Goal: Task Accomplishment & Management: Complete application form

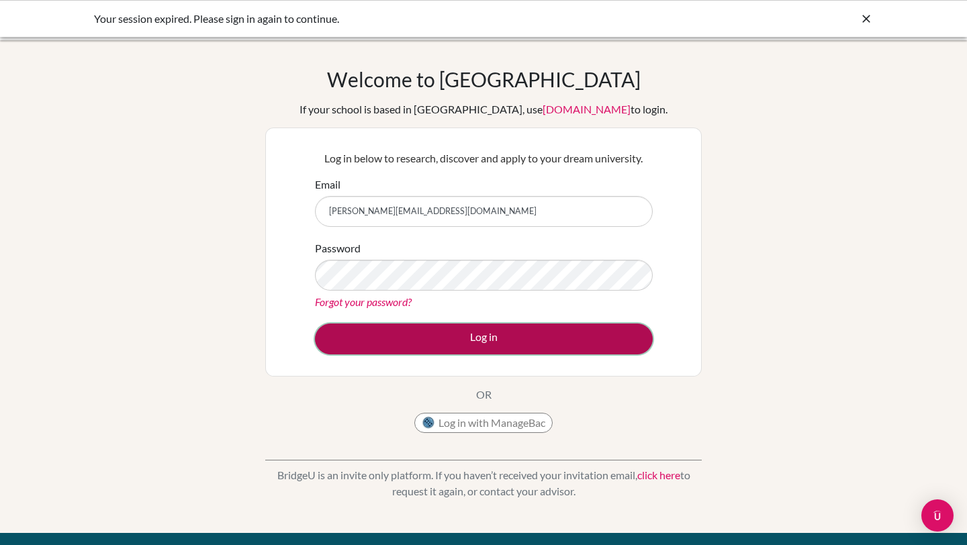
click at [404, 345] on button "Log in" at bounding box center [484, 339] width 338 height 31
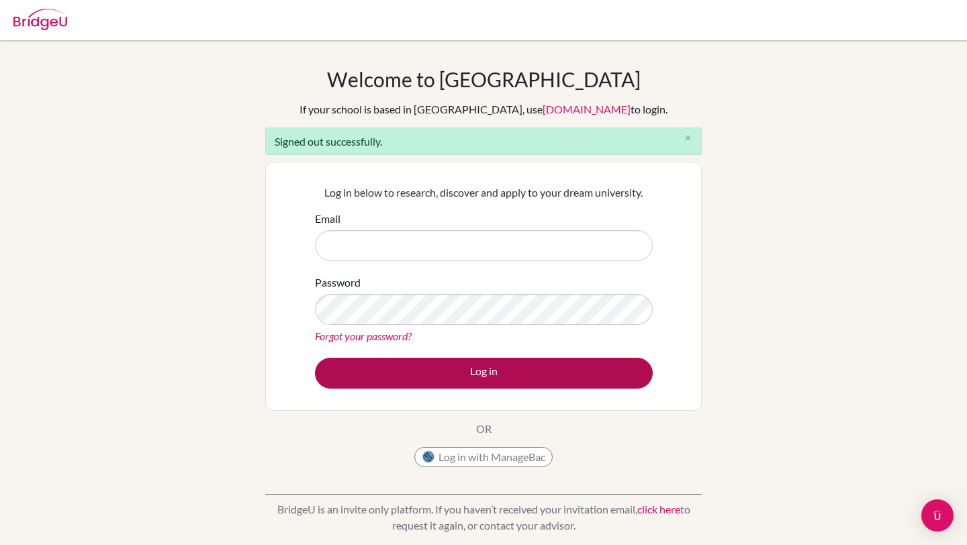
type input "[PERSON_NAME][EMAIL_ADDRESS][DOMAIN_NAME]"
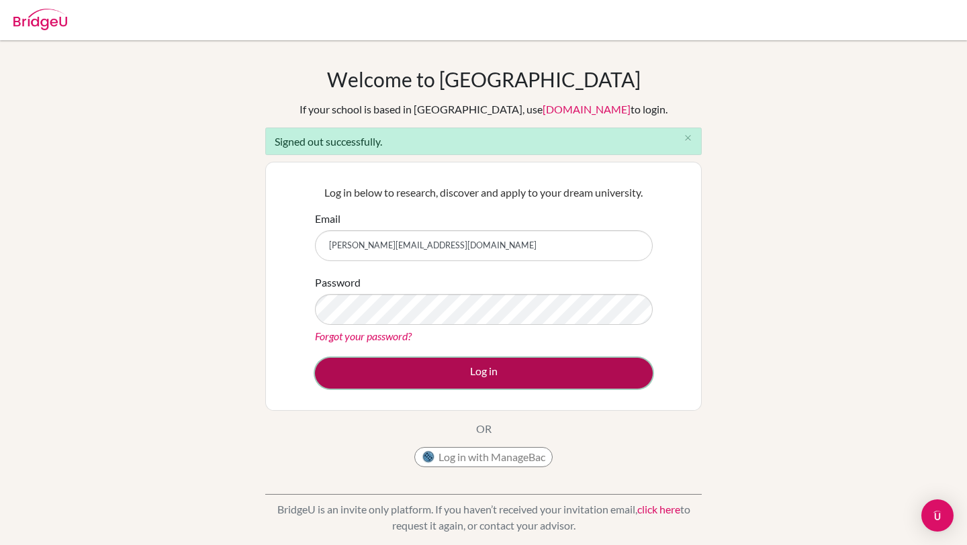
click at [469, 371] on button "Log in" at bounding box center [484, 373] width 338 height 31
